Goal: Find specific page/section: Find specific page/section

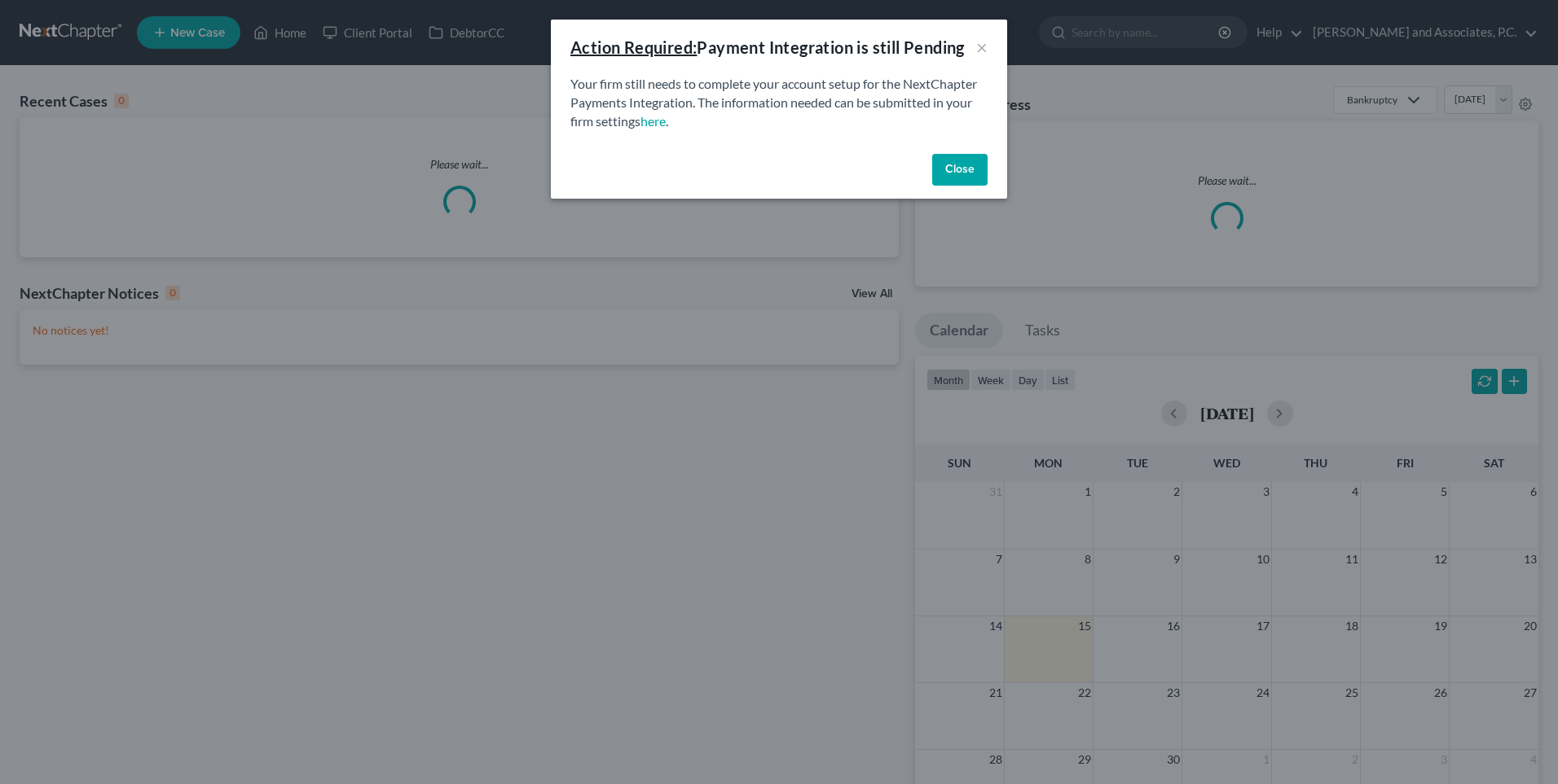
click at [966, 172] on button "Close" at bounding box center [959, 171] width 56 height 33
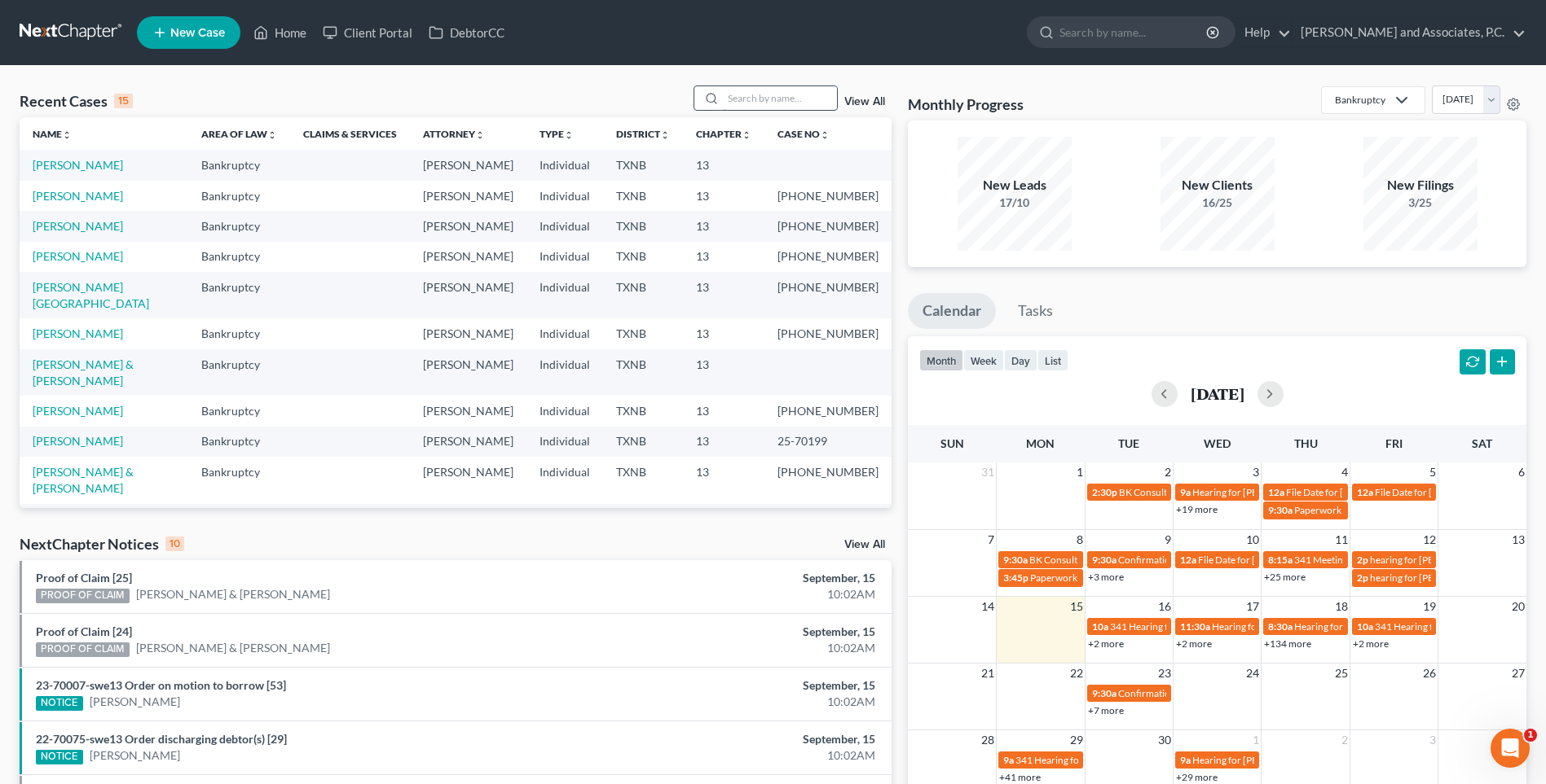
click at [765, 101] on input "search" at bounding box center [779, 98] width 114 height 23
click at [734, 96] on input "[PERSON_NAME]" at bounding box center [779, 98] width 114 height 23
click at [734, 97] on input "[PERSON_NAME]" at bounding box center [779, 98] width 114 height 23
type input "[PERSON_NAME]"
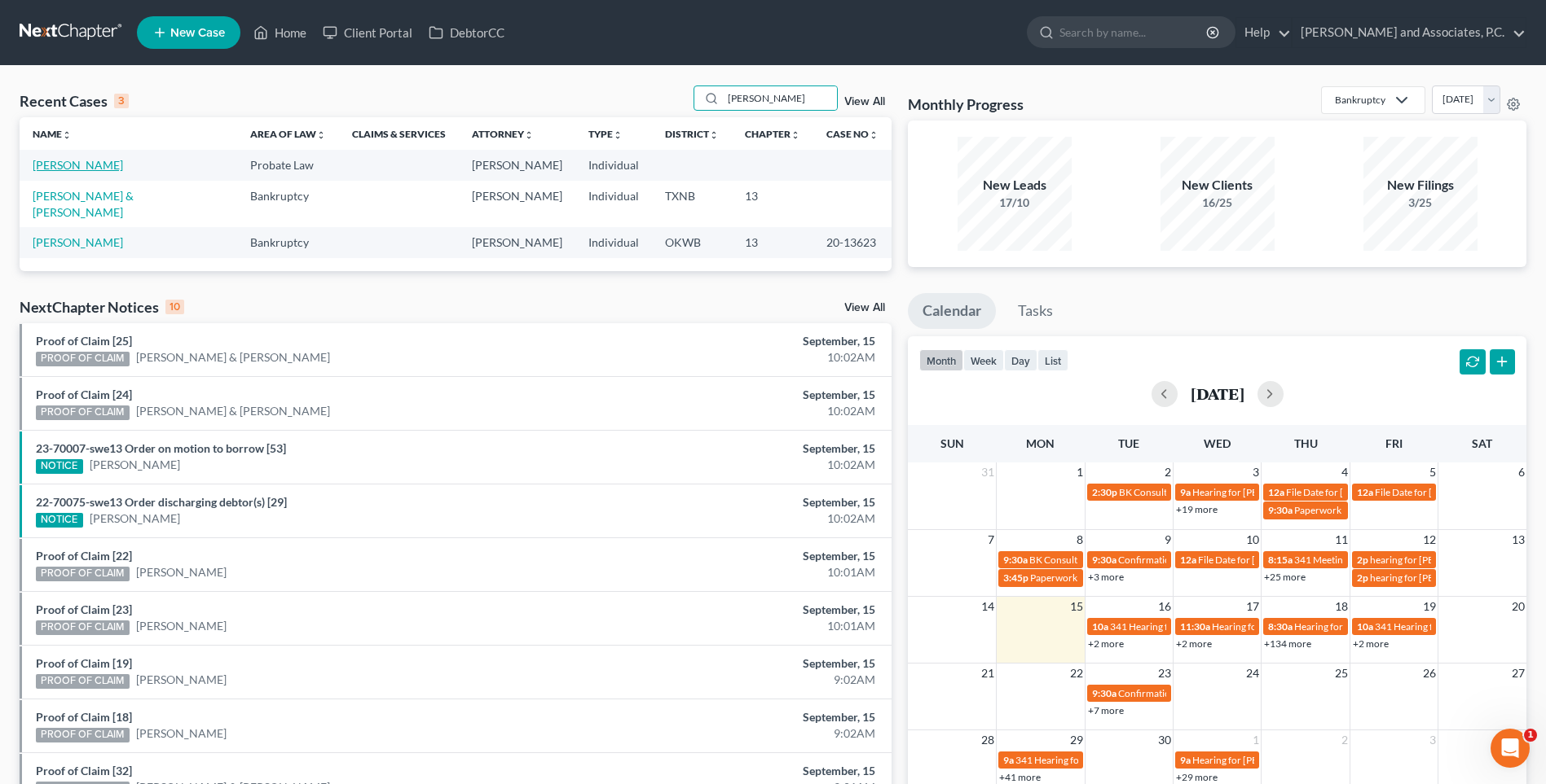
click at [74, 166] on link "[PERSON_NAME]" at bounding box center [78, 165] width 90 height 14
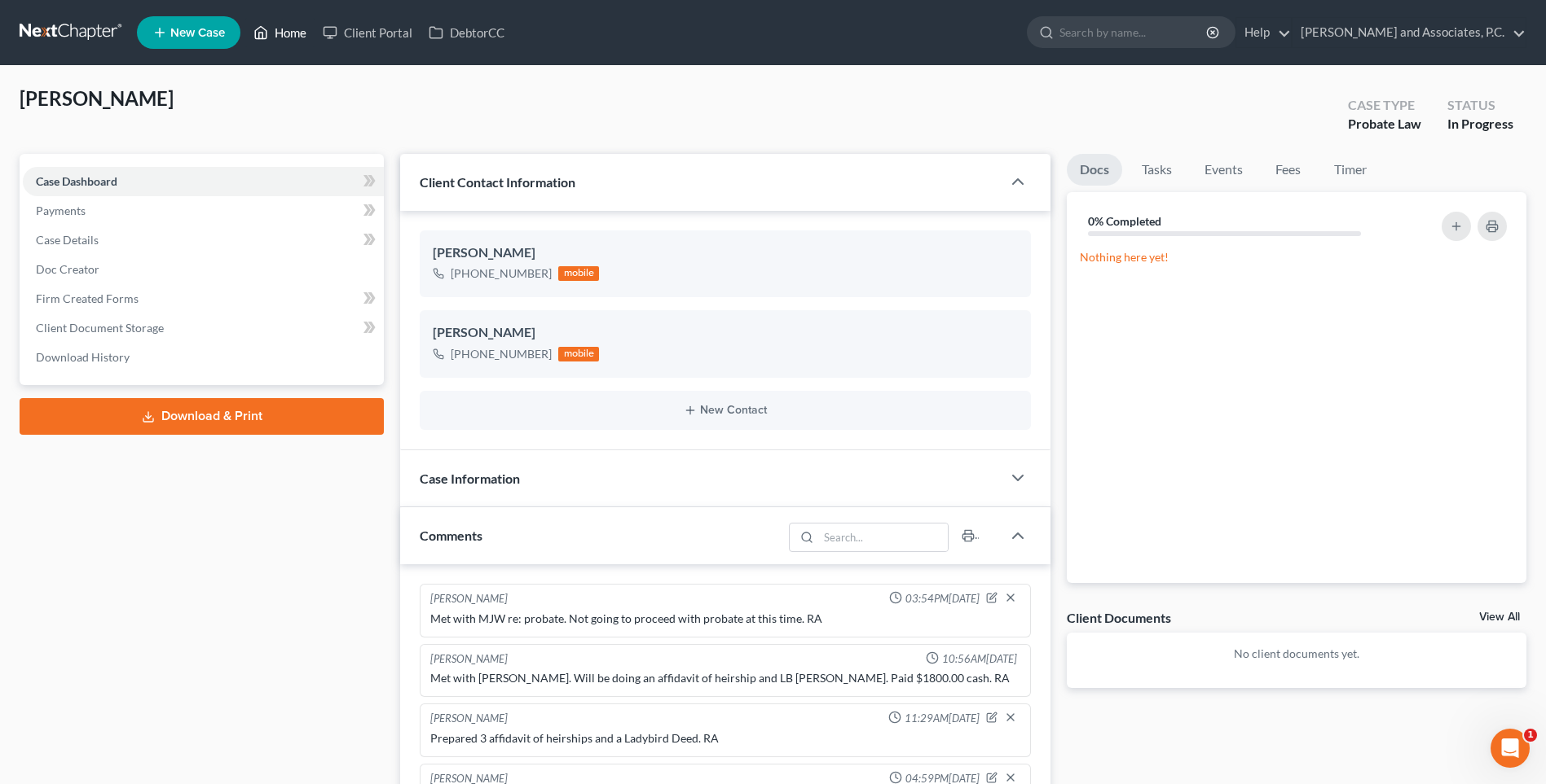
click at [292, 35] on link "Home" at bounding box center [280, 33] width 69 height 29
